Goal: Check status: Check status

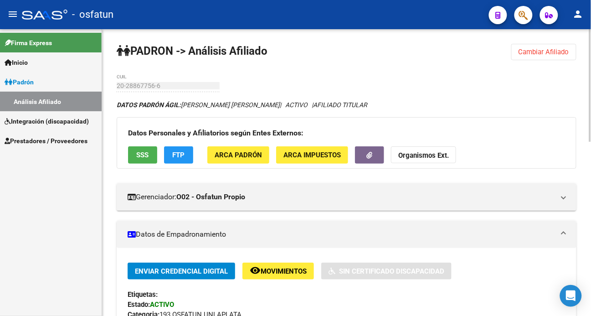
click at [532, 55] on span "Cambiar Afiliado" at bounding box center [543, 52] width 51 height 8
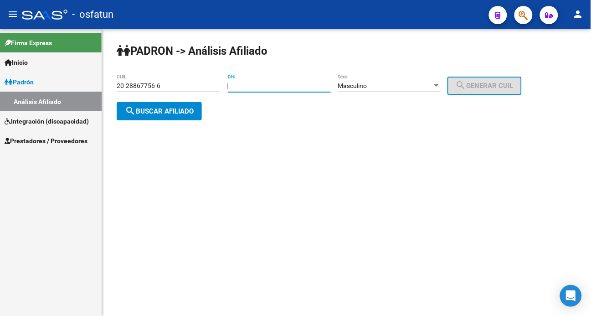
paste input "31420814"
type input "31420814"
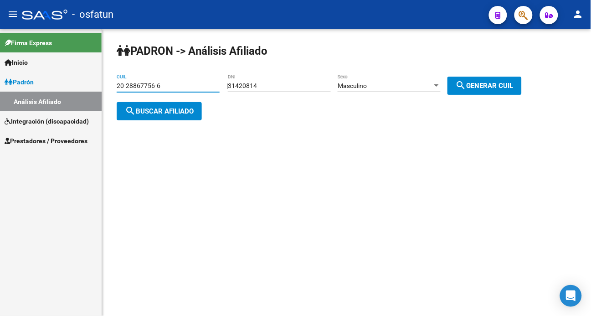
drag, startPoint x: 178, startPoint y: 84, endPoint x: 85, endPoint y: 83, distance: 92.5
click at [85, 83] on mat-sidenav-container "Firma Express Inicio Calendario SSS Instructivos Contacto OS [PERSON_NAME] Anál…" at bounding box center [295, 172] width 591 height 286
click at [489, 82] on span "search Generar CUIL" at bounding box center [484, 86] width 58 height 8
type input "20-31420814-6"
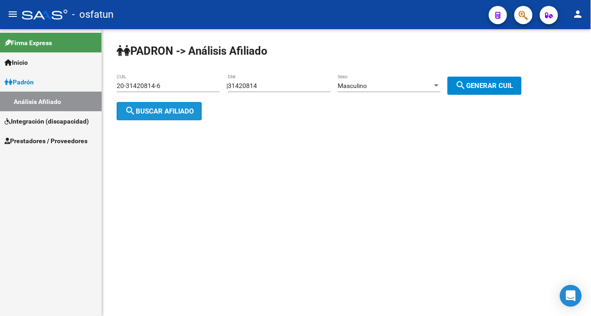
click at [164, 110] on span "search Buscar afiliado" at bounding box center [159, 111] width 69 height 8
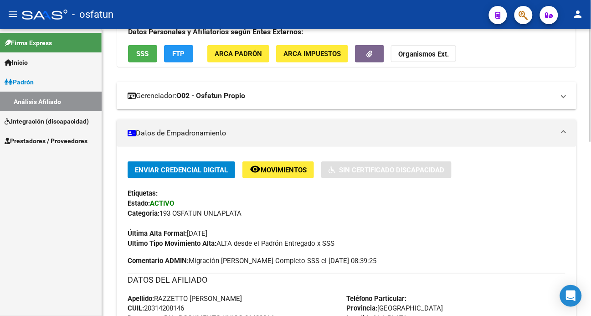
scroll to position [152, 0]
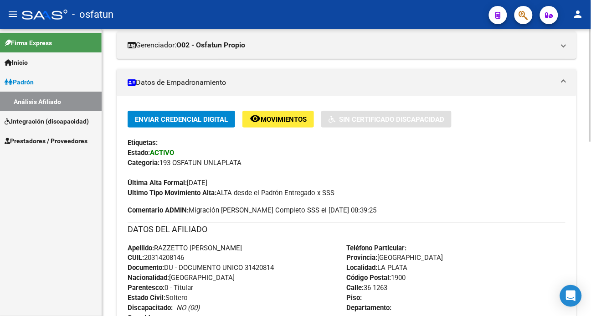
click at [263, 266] on span "Documento: DU - DOCUMENTO UNICO 31420814" at bounding box center [201, 268] width 146 height 8
copy span "31420814"
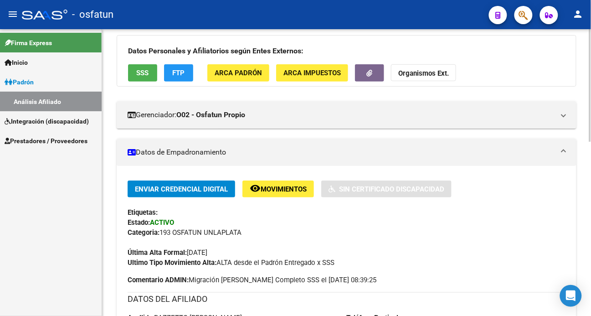
scroll to position [0, 0]
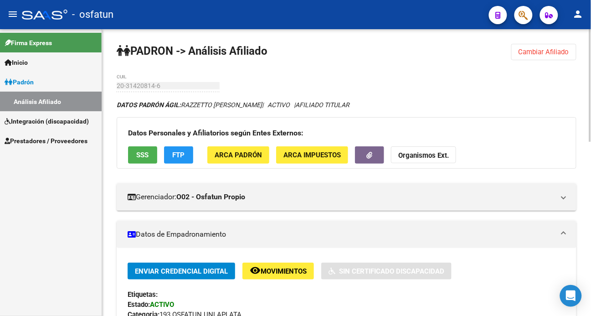
click at [426, 156] on strong "Organismos Ext." at bounding box center [423, 156] width 51 height 8
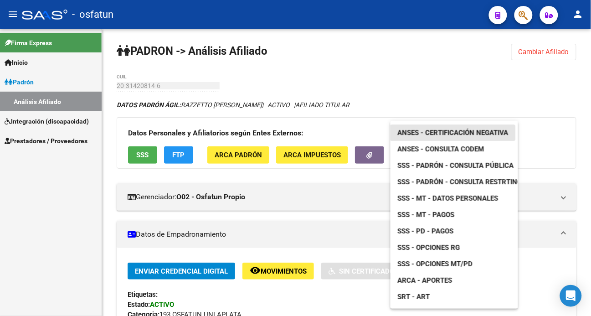
click at [463, 131] on span "ANSES - Certificación Negativa" at bounding box center [453, 132] width 111 height 8
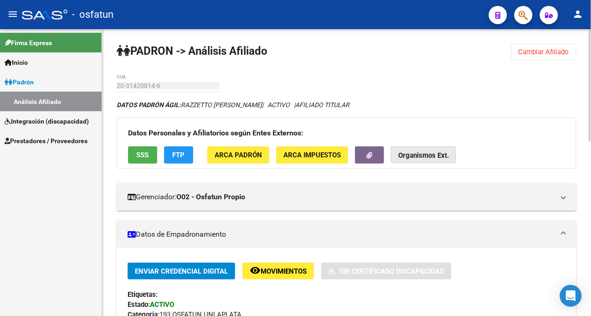
click at [418, 152] on strong "Organismos Ext." at bounding box center [423, 156] width 51 height 8
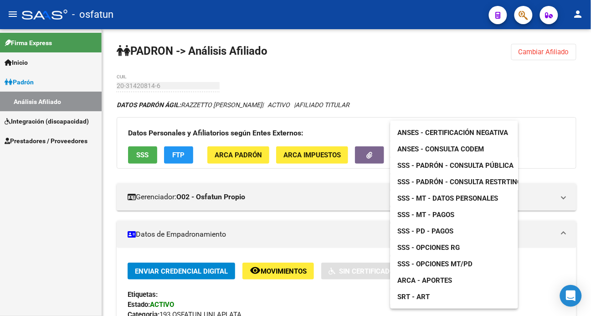
click at [426, 245] on span "SSS - Opciones RG" at bounding box center [429, 247] width 62 height 8
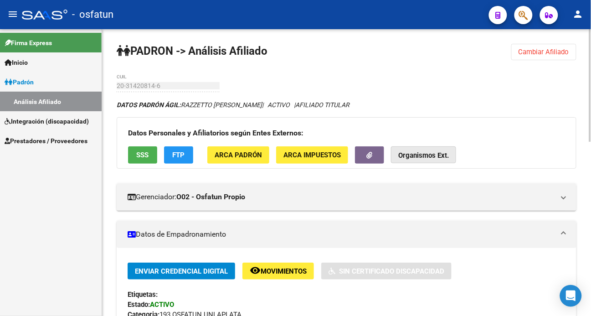
click at [409, 157] on strong "Organismos Ext." at bounding box center [423, 156] width 51 height 8
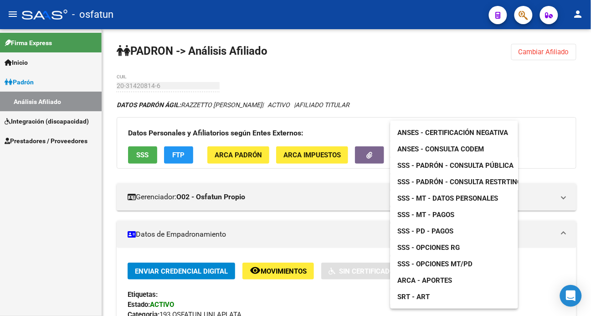
click at [416, 277] on span "ARCA - Aportes" at bounding box center [425, 280] width 55 height 8
